Goal: Task Accomplishment & Management: Use online tool/utility

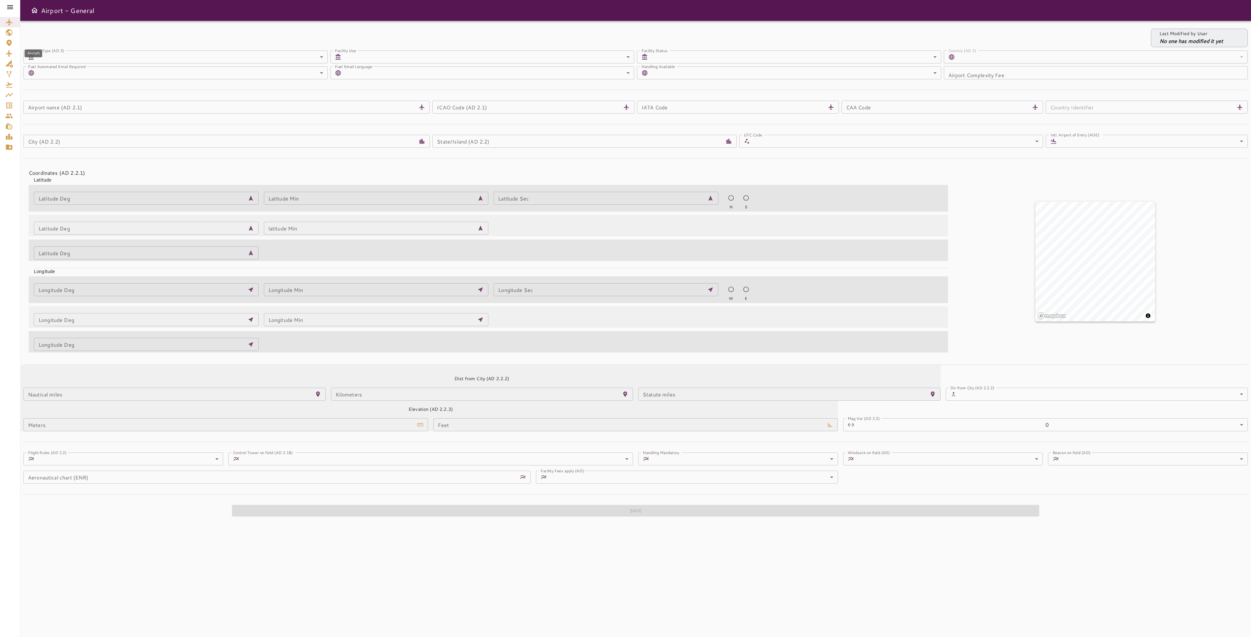
click at [8, 57] on icon "Aircraft" at bounding box center [9, 54] width 8 height 8
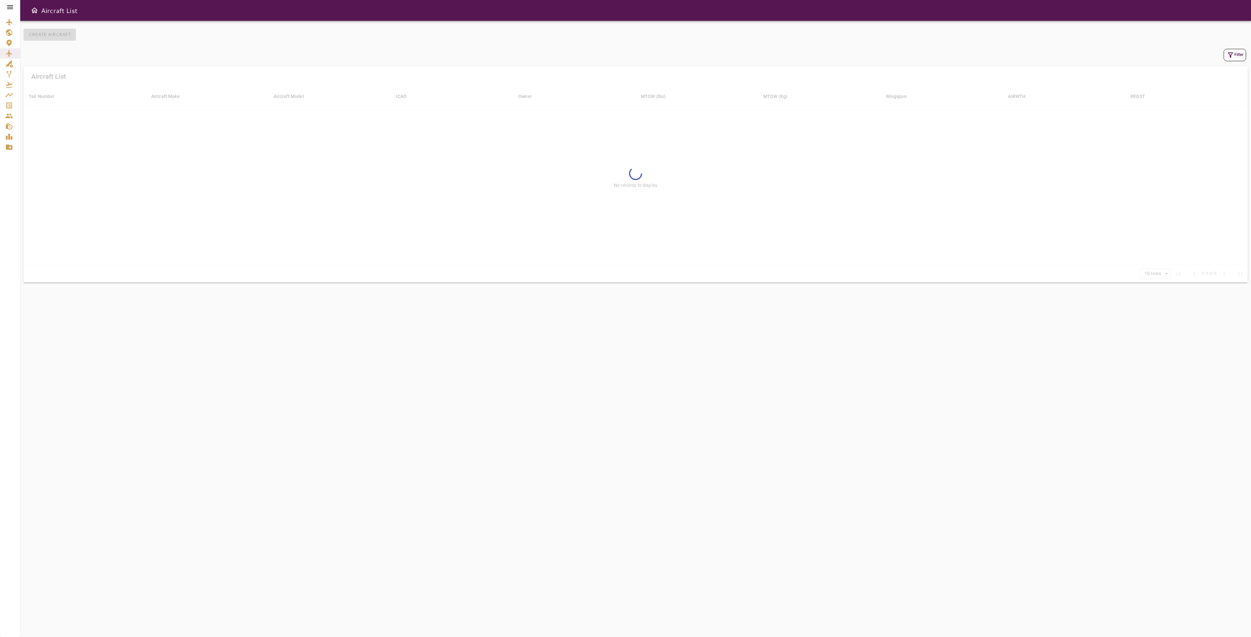
click at [1233, 52] on icon "button" at bounding box center [1230, 55] width 8 height 8
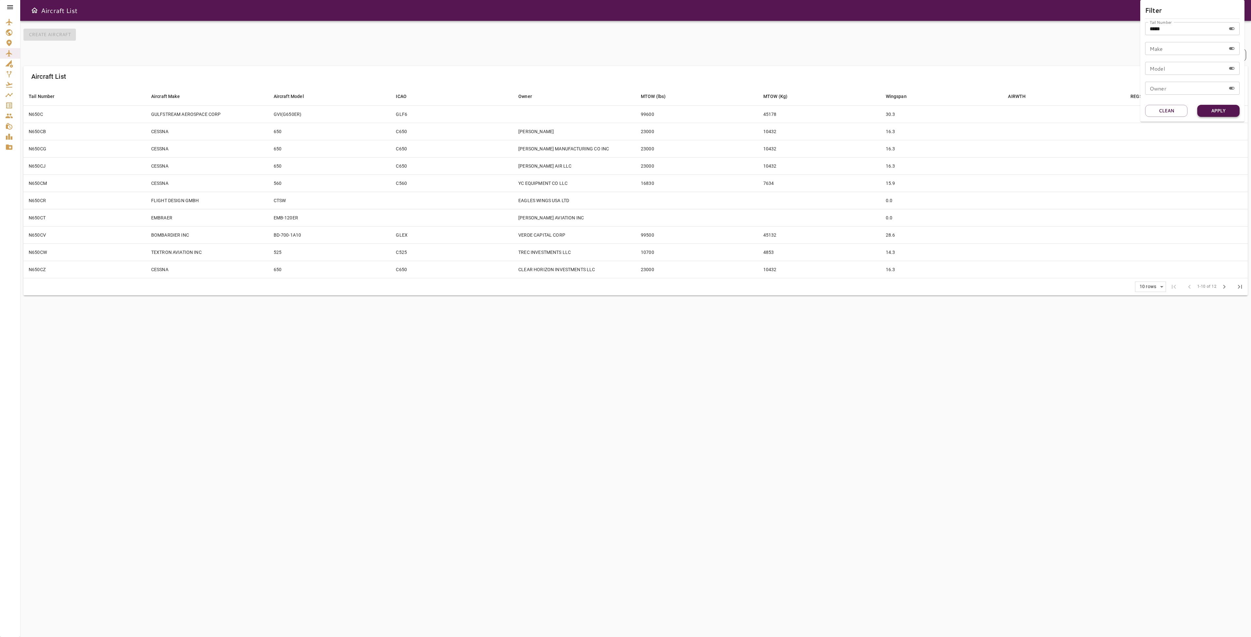
click at [1225, 109] on button "Apply" at bounding box center [1218, 111] width 42 height 12
click at [8, 106] on div at bounding box center [625, 318] width 1251 height 637
click at [8, 106] on icon "Service Orders" at bounding box center [9, 106] width 8 height 8
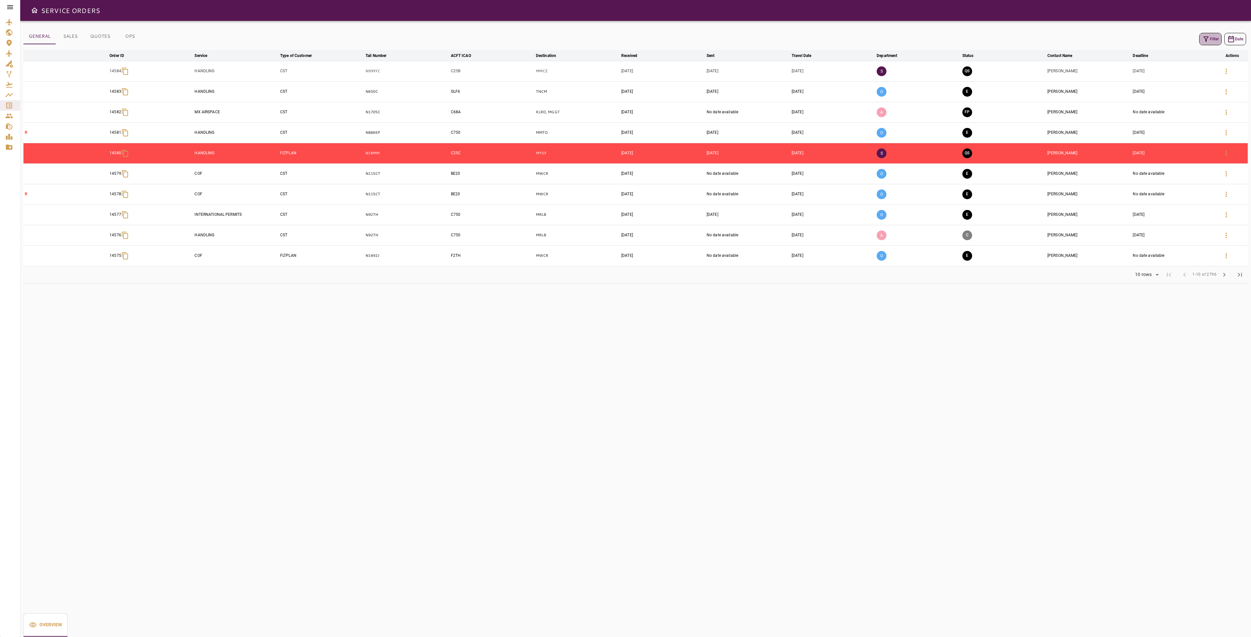
click at [1206, 43] on button "Filter" at bounding box center [1210, 39] width 22 height 12
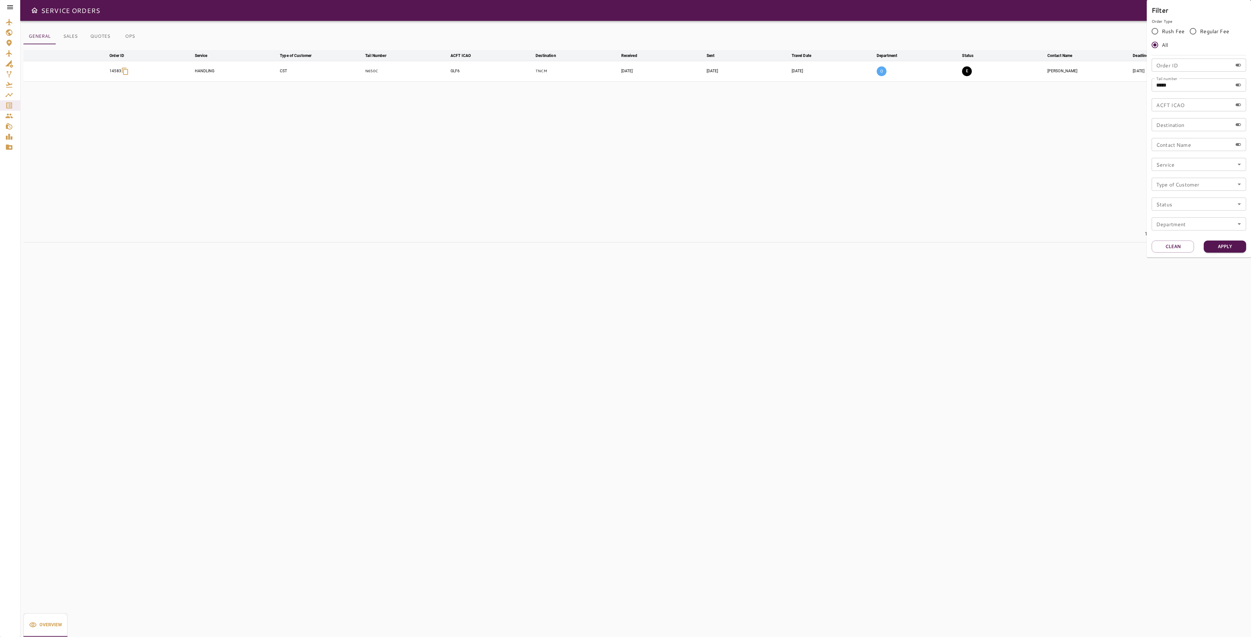
click at [999, 189] on div at bounding box center [625, 318] width 1251 height 637
click at [1227, 70] on icon "button" at bounding box center [1226, 71] width 8 height 8
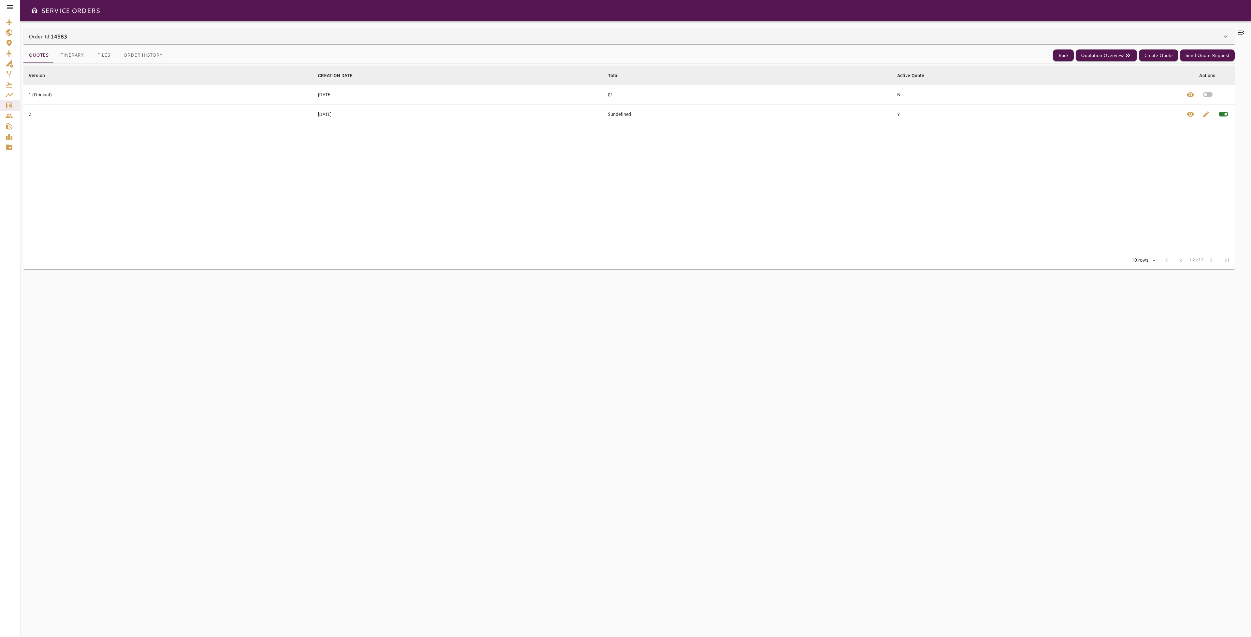
click at [109, 54] on button "Files" at bounding box center [103, 56] width 29 height 16
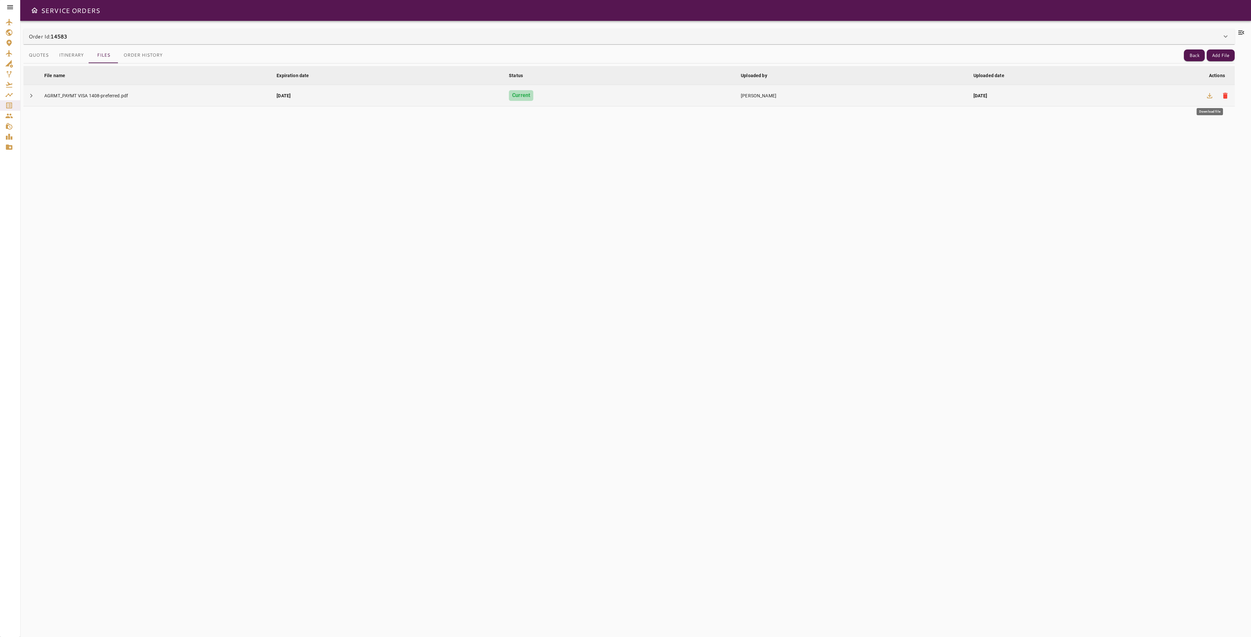
click at [1211, 95] on icon "button" at bounding box center [1209, 95] width 5 height 5
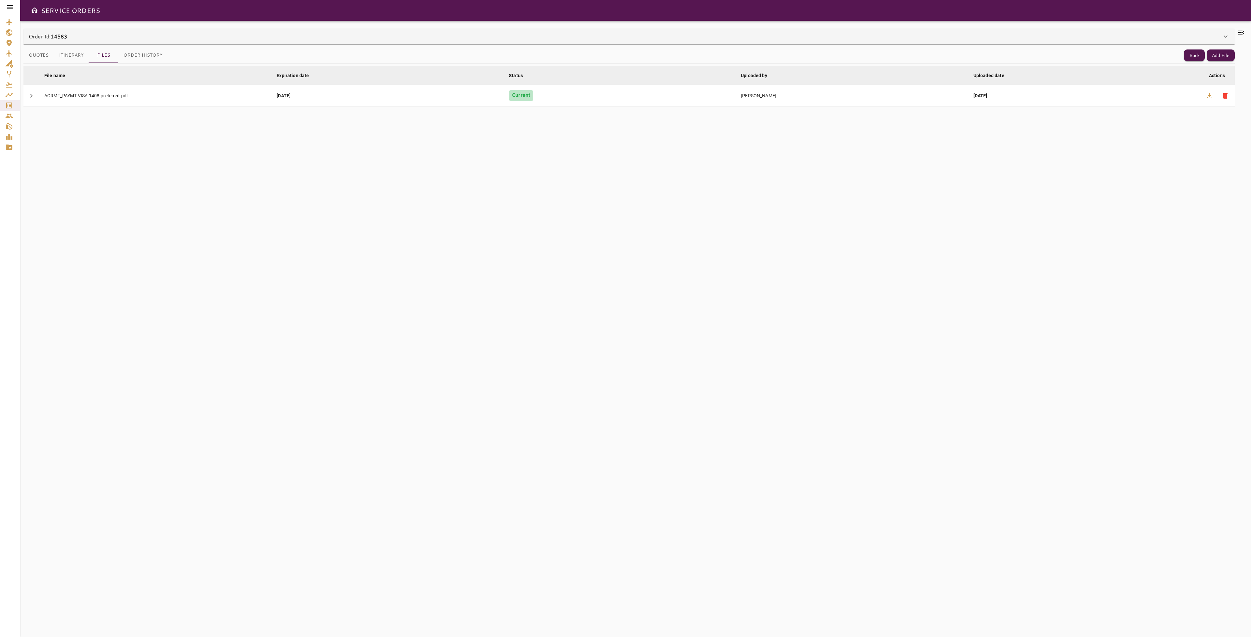
click at [81, 56] on button "Itinerary" at bounding box center [71, 56] width 35 height 16
